Goal: Find specific page/section: Find specific page/section

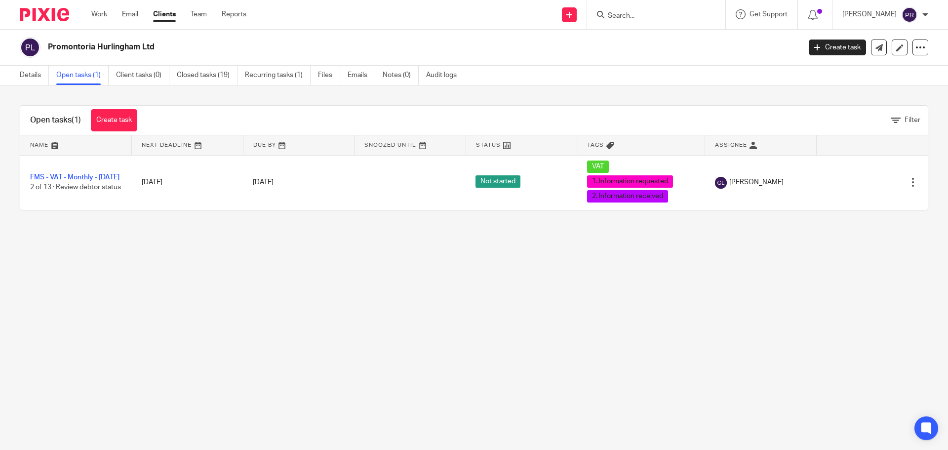
click at [679, 14] on input "Search" at bounding box center [651, 16] width 89 height 9
type input "promontoria hurl"
click button "submit" at bounding box center [0, 0] width 0 height 0
click at [678, 40] on link at bounding box center [678, 38] width 146 height 15
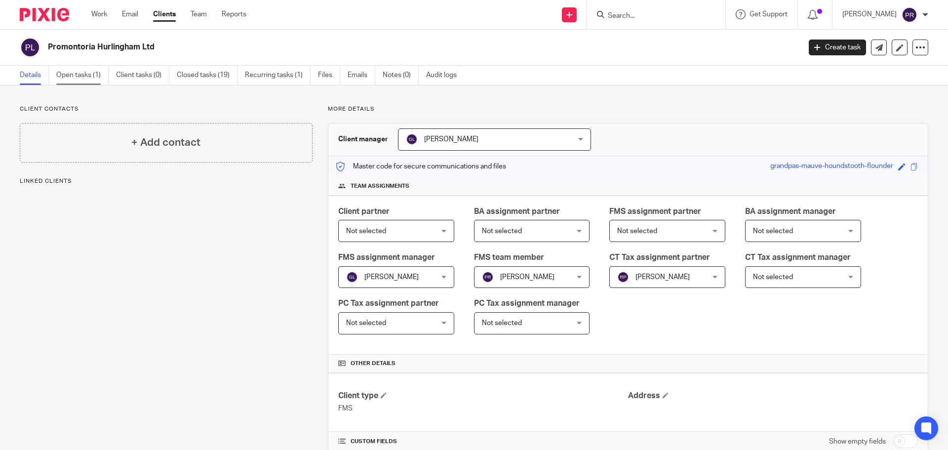
click at [69, 76] on link "Open tasks (1)" at bounding box center [82, 75] width 52 height 19
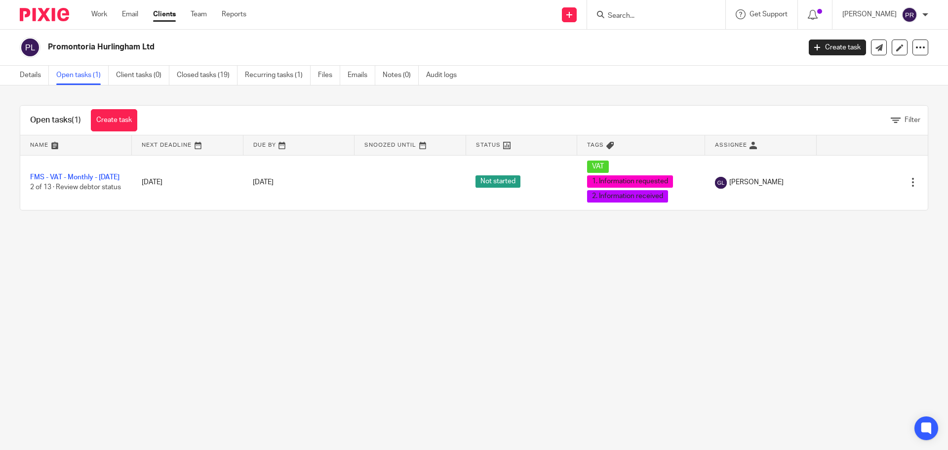
click at [397, 242] on main "Promontoria Hurlingham Ltd Create task Update from Companies House Export data …" at bounding box center [474, 225] width 948 height 450
click at [450, 271] on main "Promontoria Hurlingham Ltd Create task Update from Companies House Export data …" at bounding box center [474, 225] width 948 height 450
click at [446, 258] on main "Promontoria Hurlingham Ltd Create task Update from Companies House Export data …" at bounding box center [474, 225] width 948 height 450
click at [272, 272] on main "Promontoria Hurlingham Ltd Create task Update from Companies House Export data …" at bounding box center [474, 225] width 948 height 450
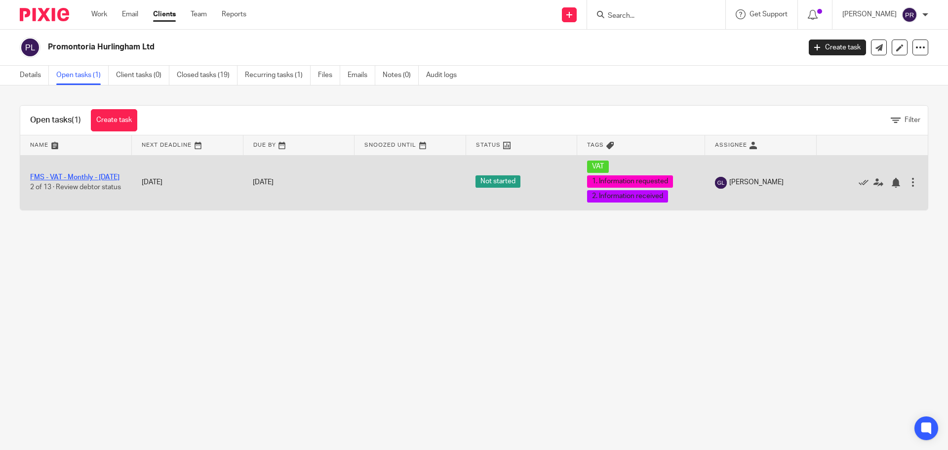
click at [71, 174] on link "FMS - VAT - Monthly - [DATE]" at bounding box center [74, 177] width 89 height 7
